Goal: Information Seeking & Learning: Learn about a topic

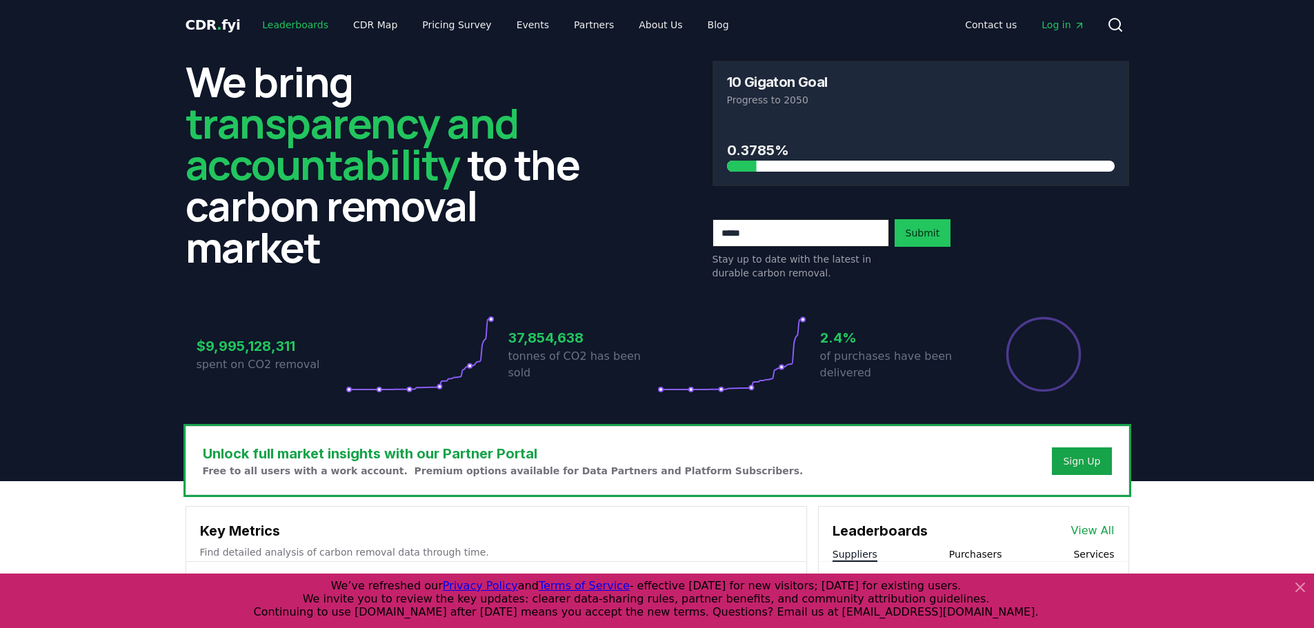
drag, startPoint x: 285, startPoint y: 21, endPoint x: 307, endPoint y: 28, distance: 23.1
click at [285, 21] on link "Leaderboards" at bounding box center [295, 24] width 88 height 25
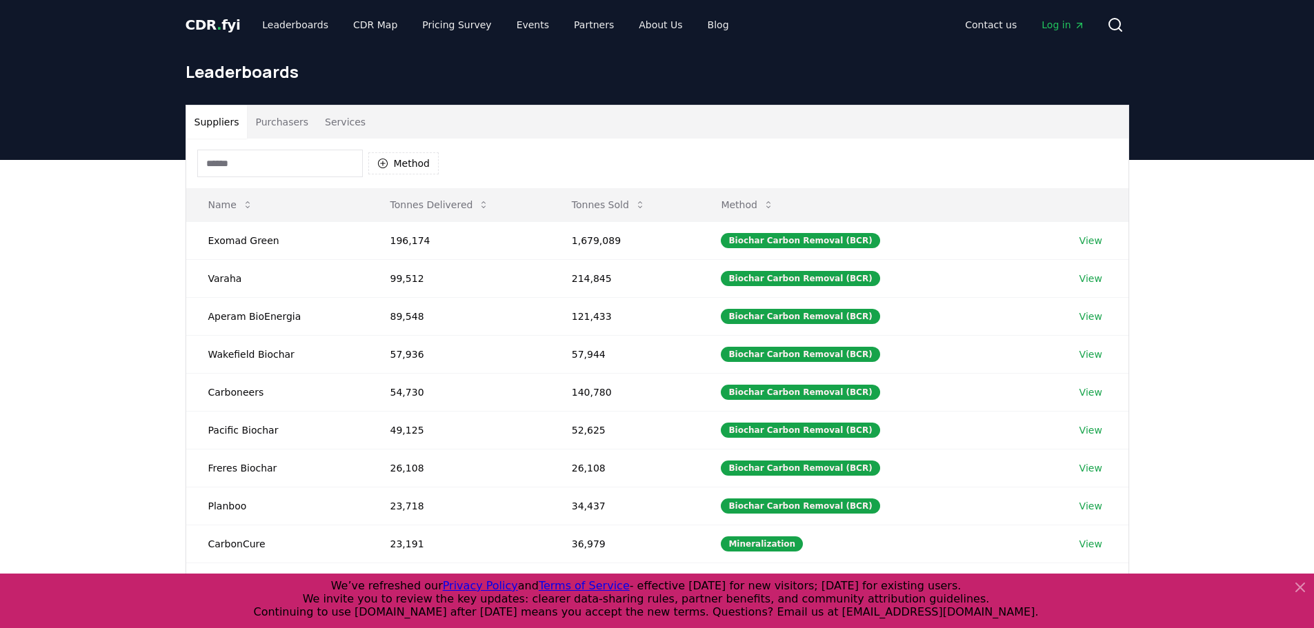
click at [238, 157] on input at bounding box center [280, 164] width 166 height 28
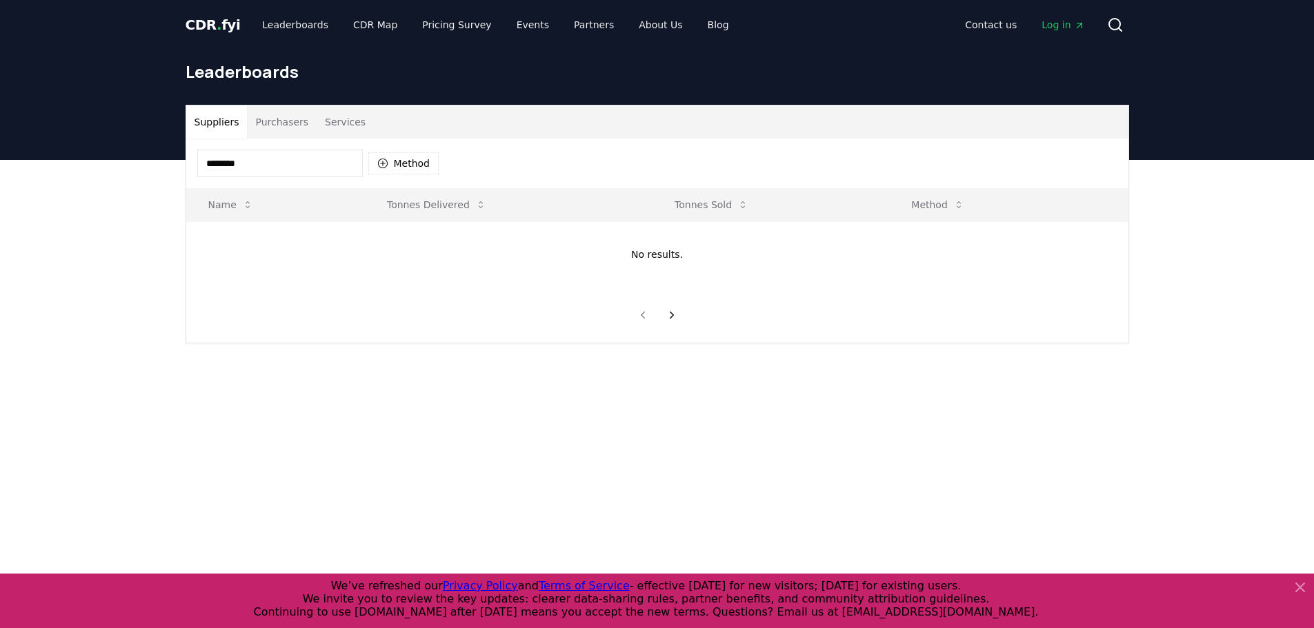
type input "********"
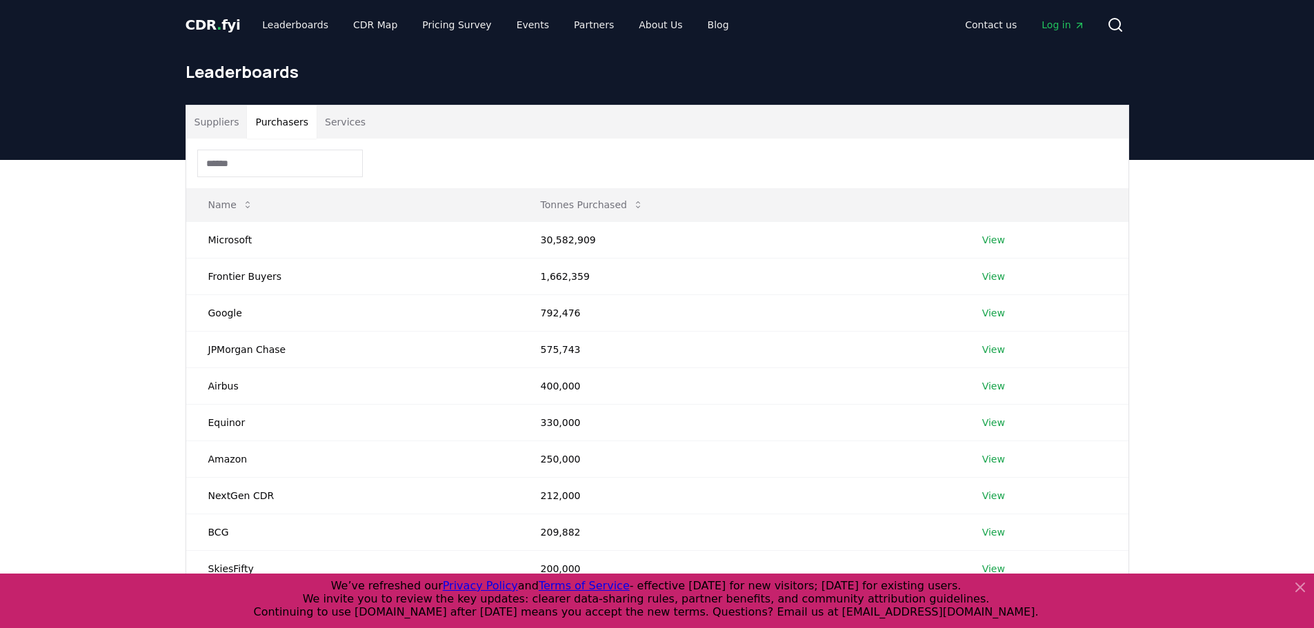
click at [292, 122] on button "Purchasers" at bounding box center [282, 122] width 70 height 33
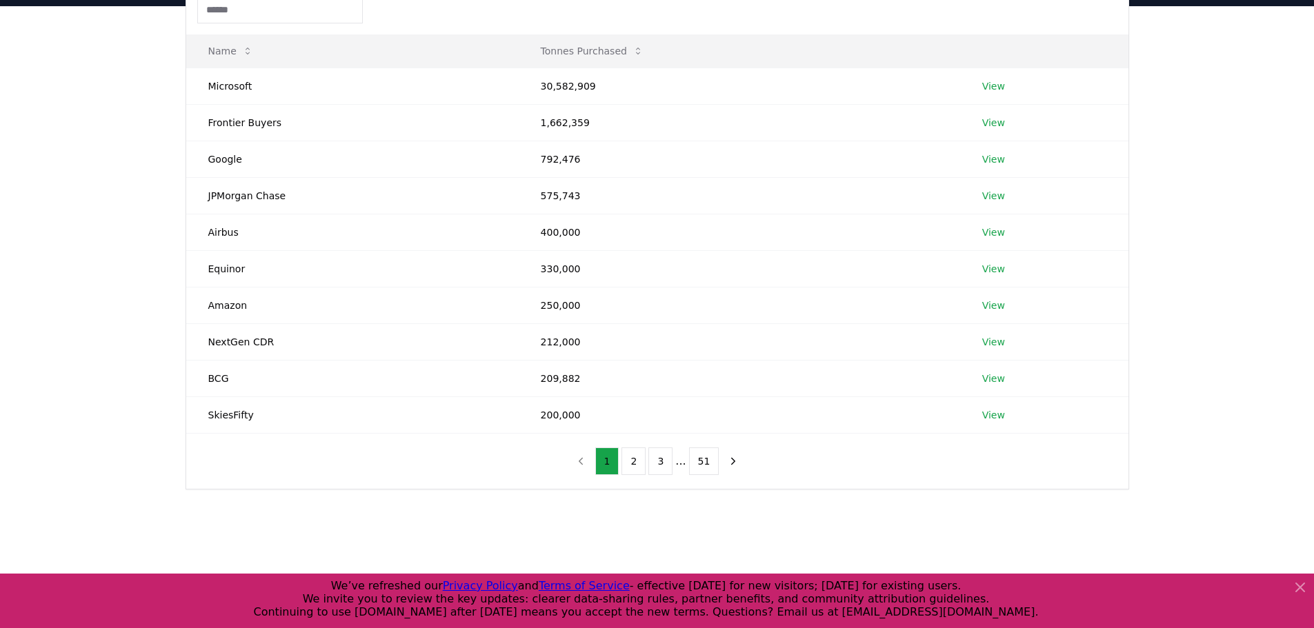
scroll to position [381, 0]
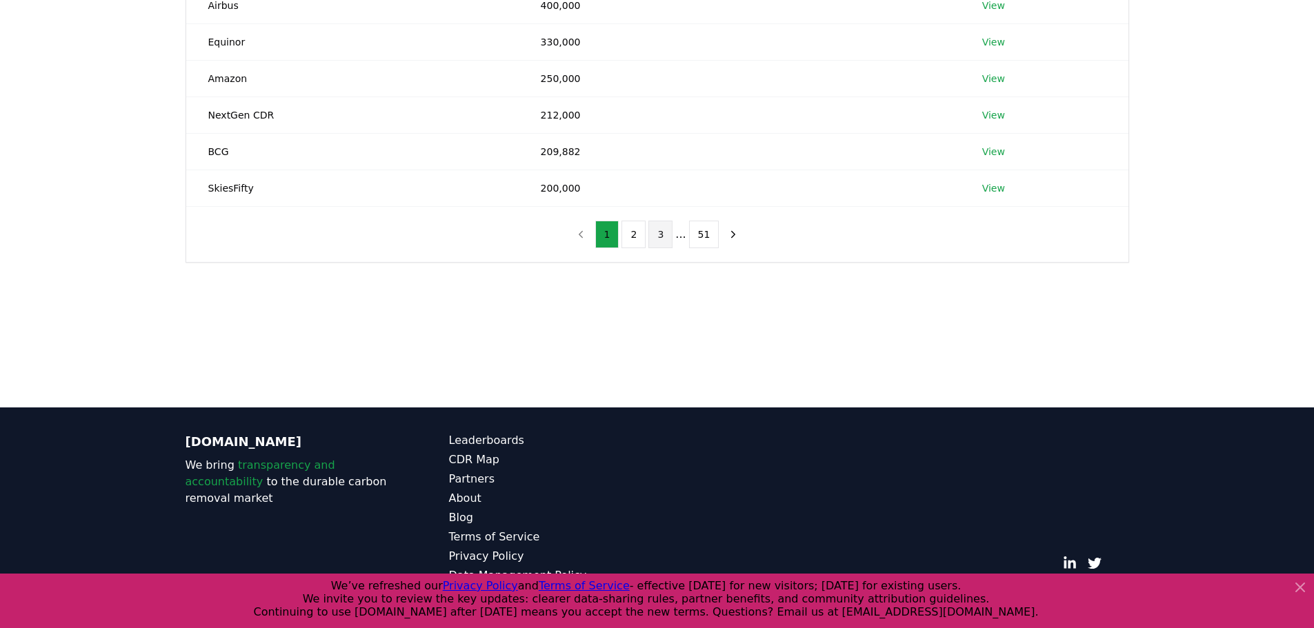
click at [671, 239] on button "3" at bounding box center [660, 235] width 24 height 28
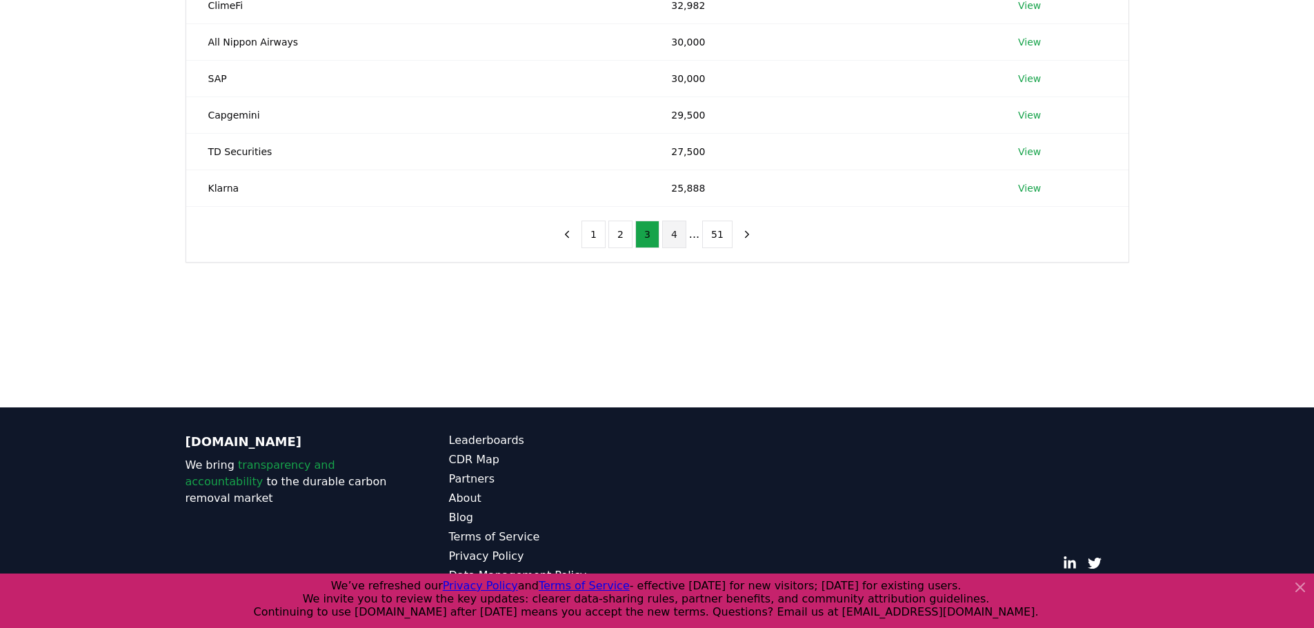
click at [675, 235] on button "4" at bounding box center [674, 235] width 24 height 28
click at [687, 239] on button "5" at bounding box center [681, 235] width 24 height 28
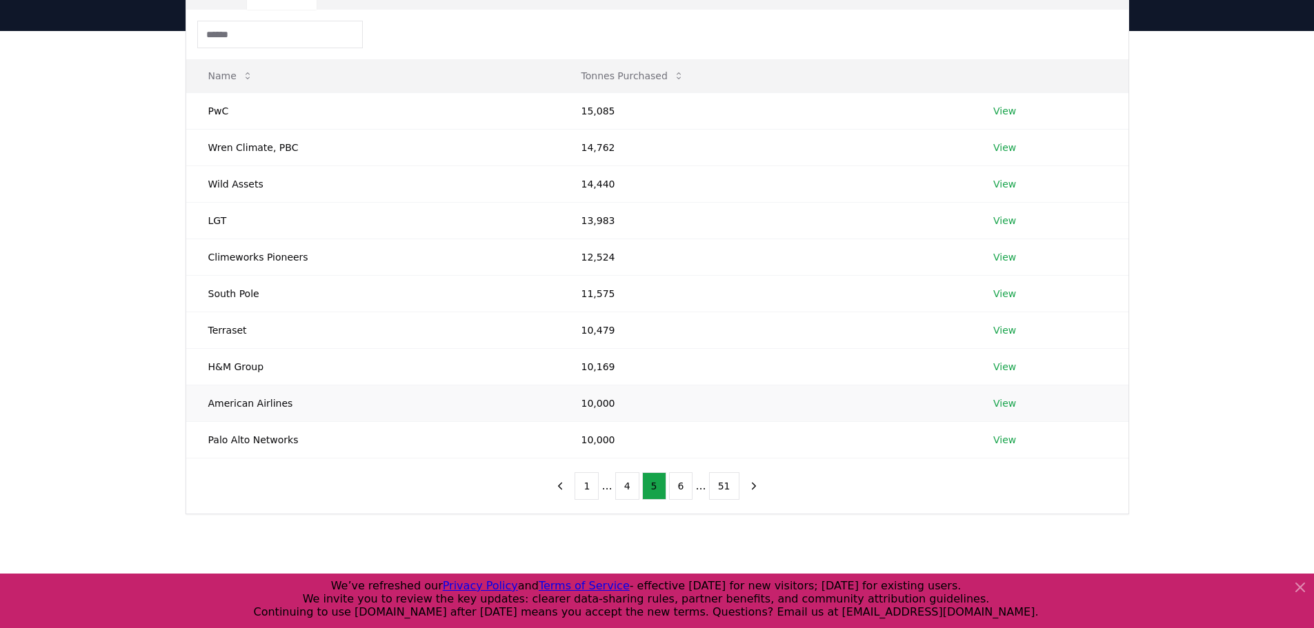
scroll to position [105, 0]
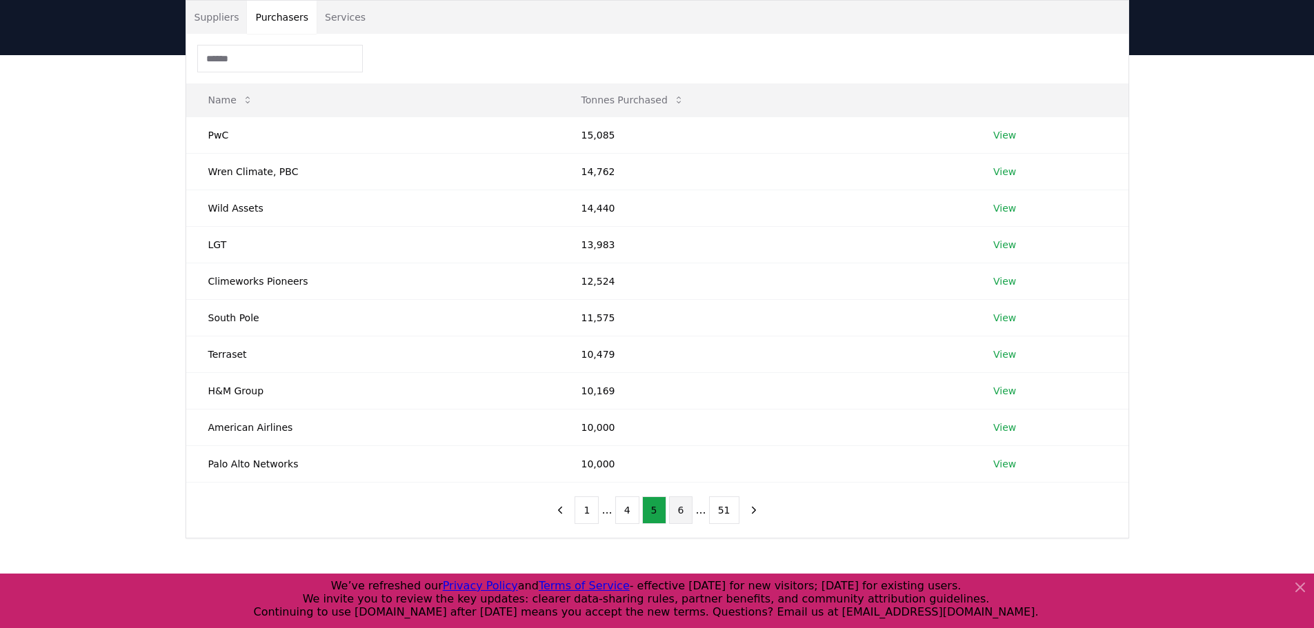
click at [686, 517] on button "6" at bounding box center [681, 511] width 24 height 28
